Goal: Check status: Check status

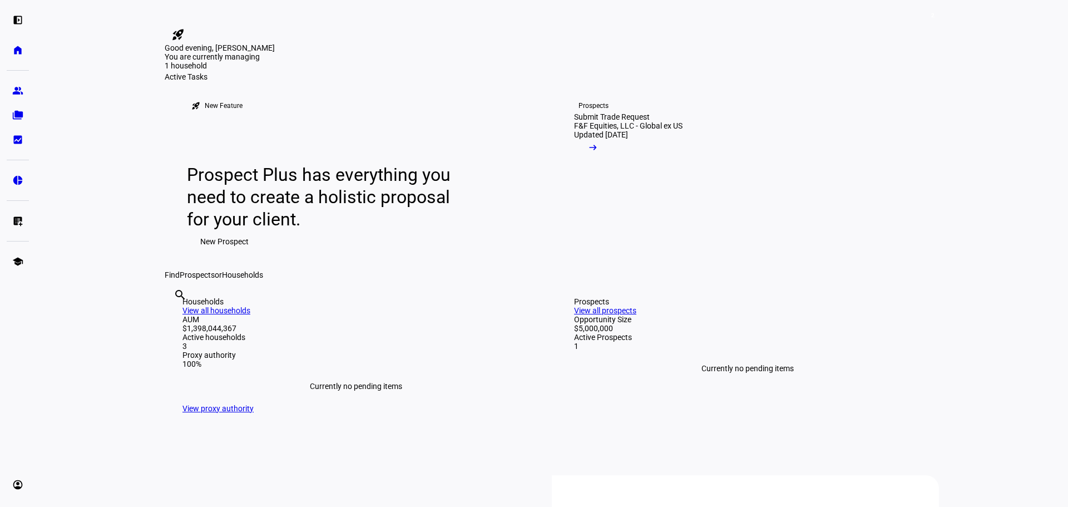
click at [825, 243] on div "rocket_launch New Feature Prospect Plus has everything you need to create a hol…" at bounding box center [552, 175] width 774 height 189
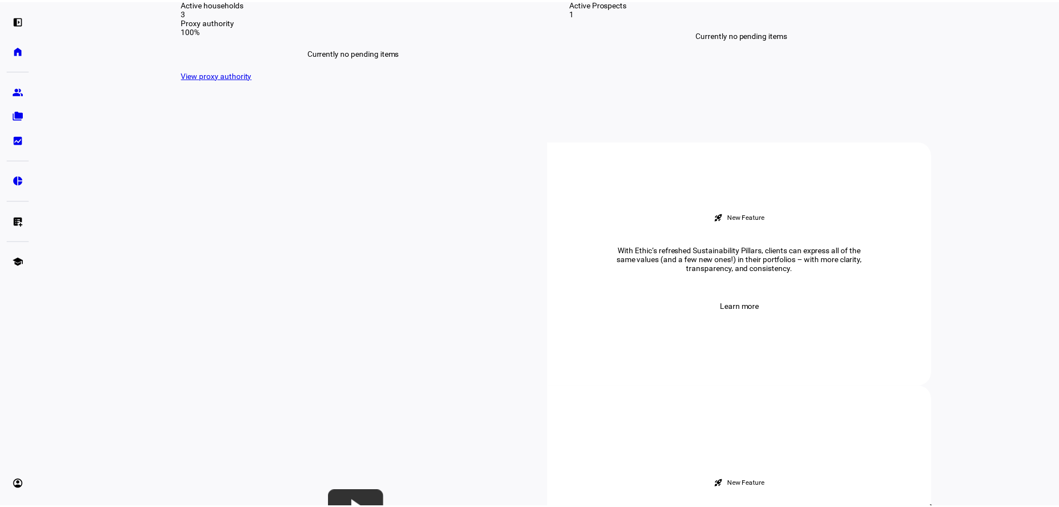
scroll to position [389, 0]
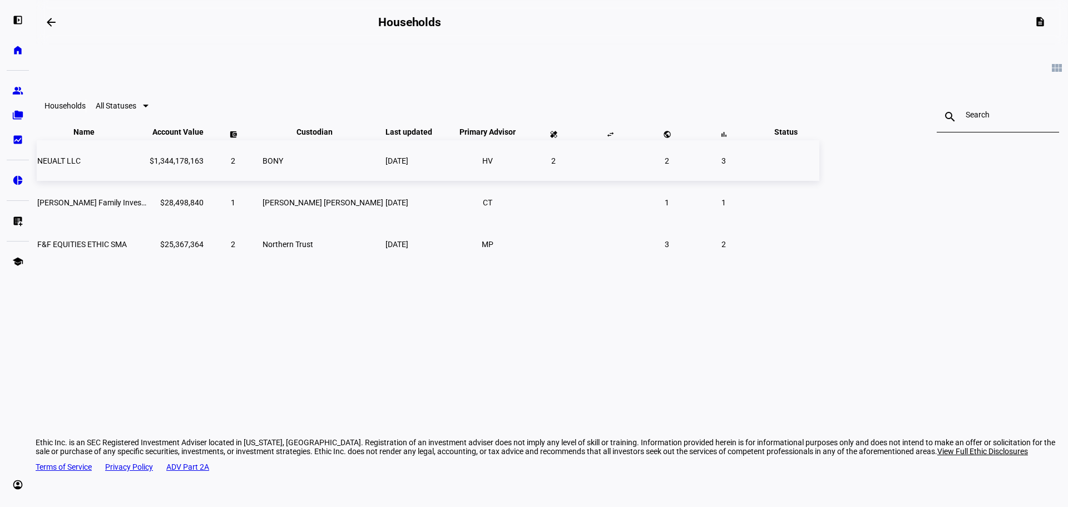
click at [81, 165] on span "NEUALT LLC" at bounding box center [58, 160] width 43 height 9
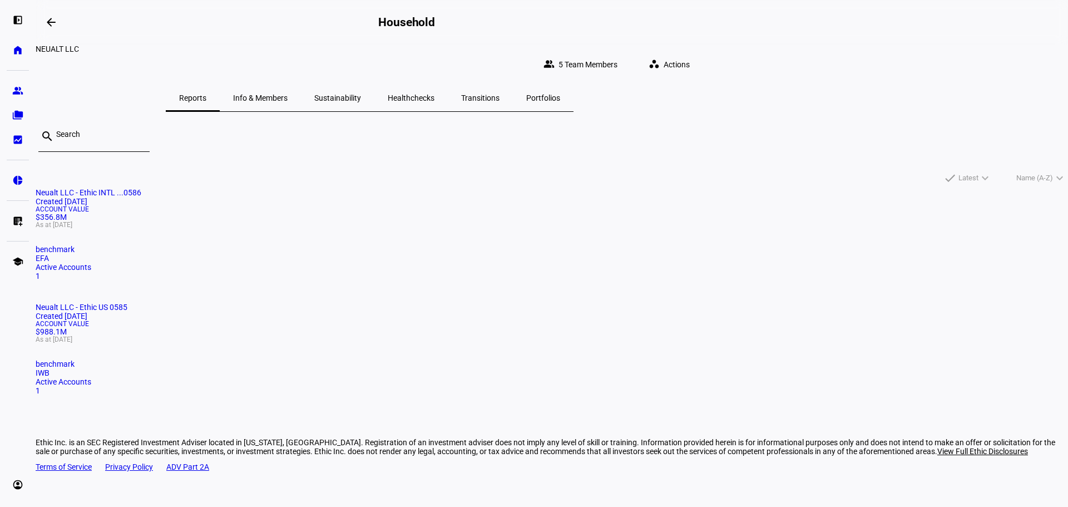
click at [689, 62] on span "Actions" at bounding box center [676, 64] width 26 height 22
click at [608, 150] on div at bounding box center [534, 253] width 1068 height 507
click at [560, 94] on span "Portfolios" at bounding box center [543, 98] width 34 height 8
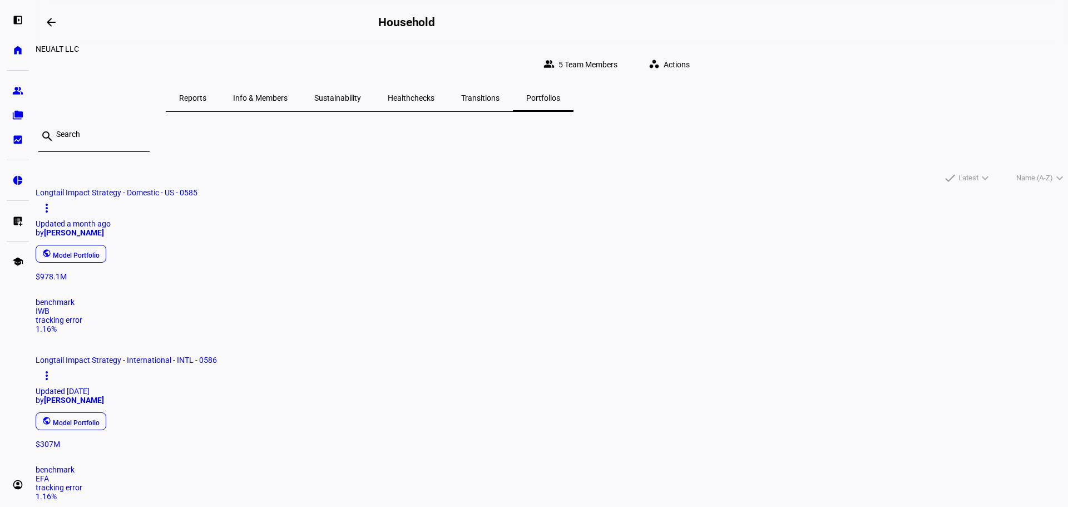
click at [197, 192] on span "Longtail Impact Strategy - Domestic - US - 0585" at bounding box center [117, 192] width 162 height 9
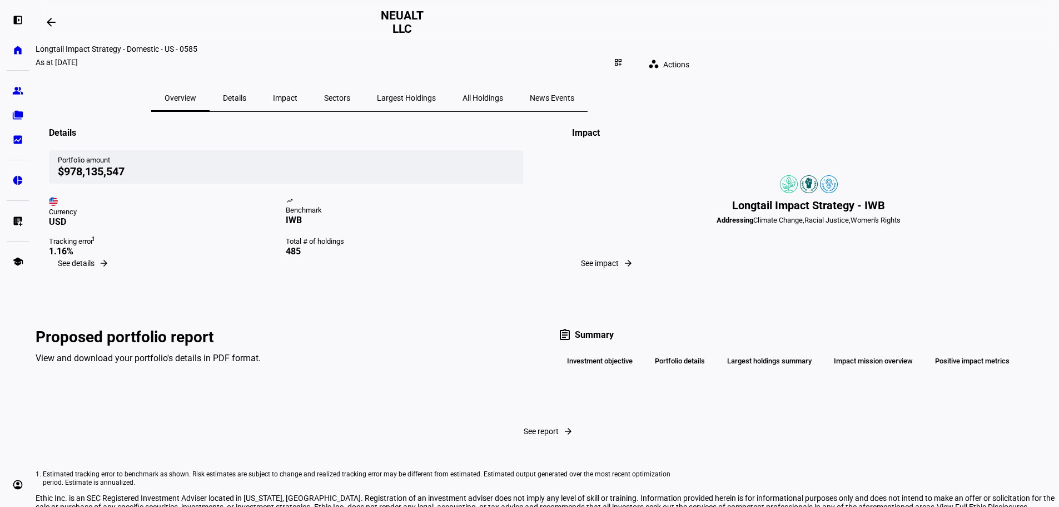
scroll to position [111, 0]
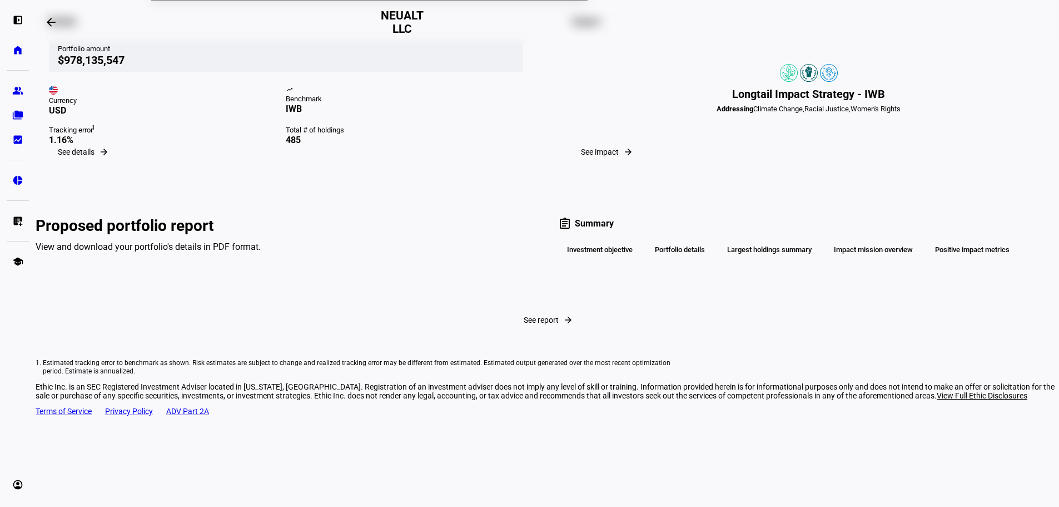
click at [524, 324] on span "See report" at bounding box center [541, 319] width 35 height 9
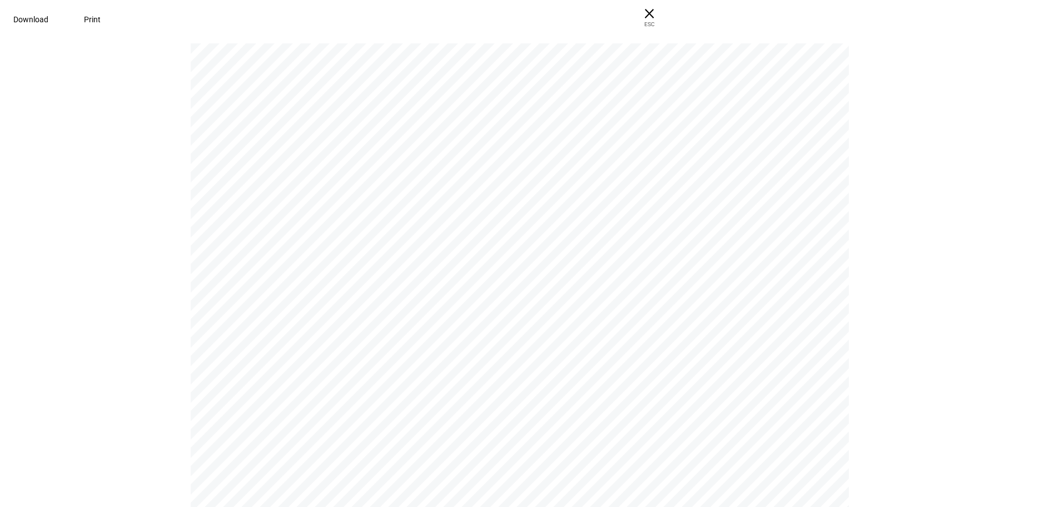
scroll to position [222, 0]
click at [932, 282] on pdf-viewer "Longtail Impact Strategy - Domestic - US - 0585 Benchmark 100% [PERSON_NAME] 10…" at bounding box center [529, 52] width 1051 height 464
click at [795, 343] on div "Longtail Impact Strategy - Domestic - US - 0585 Benchmark 100% [PERSON_NAME] 10…" at bounding box center [525, 142] width 668 height 865
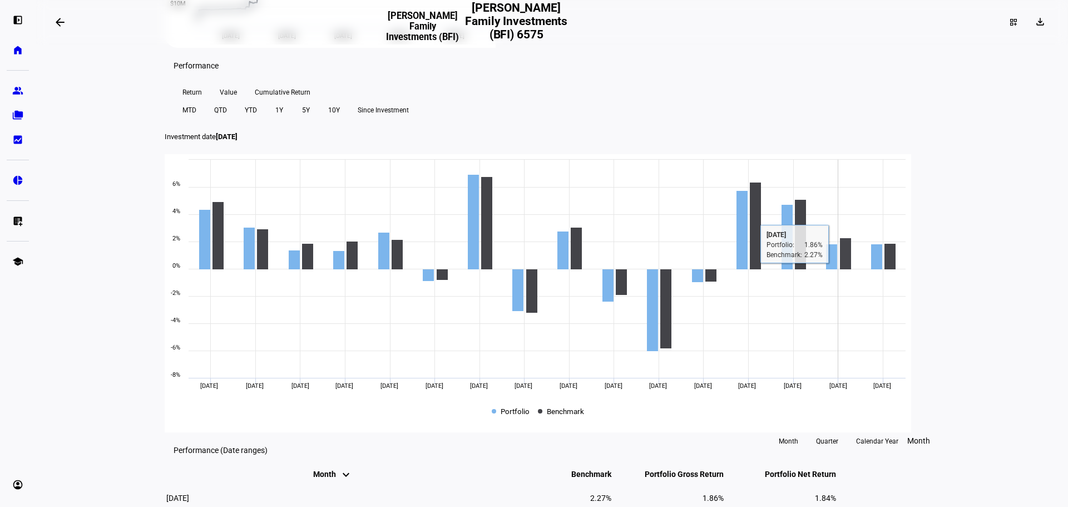
scroll to position [389, 0]
